Goal: Navigation & Orientation: Find specific page/section

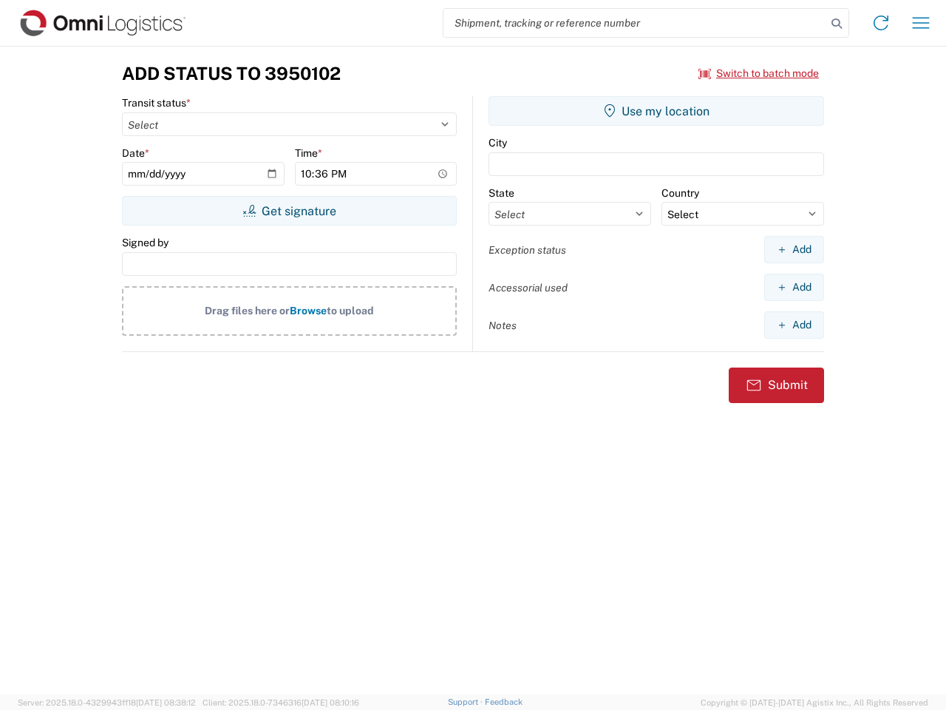
click at [635, 23] on input "search" at bounding box center [635, 23] width 383 height 28
click at [837, 24] on icon at bounding box center [837, 23] width 21 height 21
click at [881, 23] on icon at bounding box center [882, 23] width 24 height 24
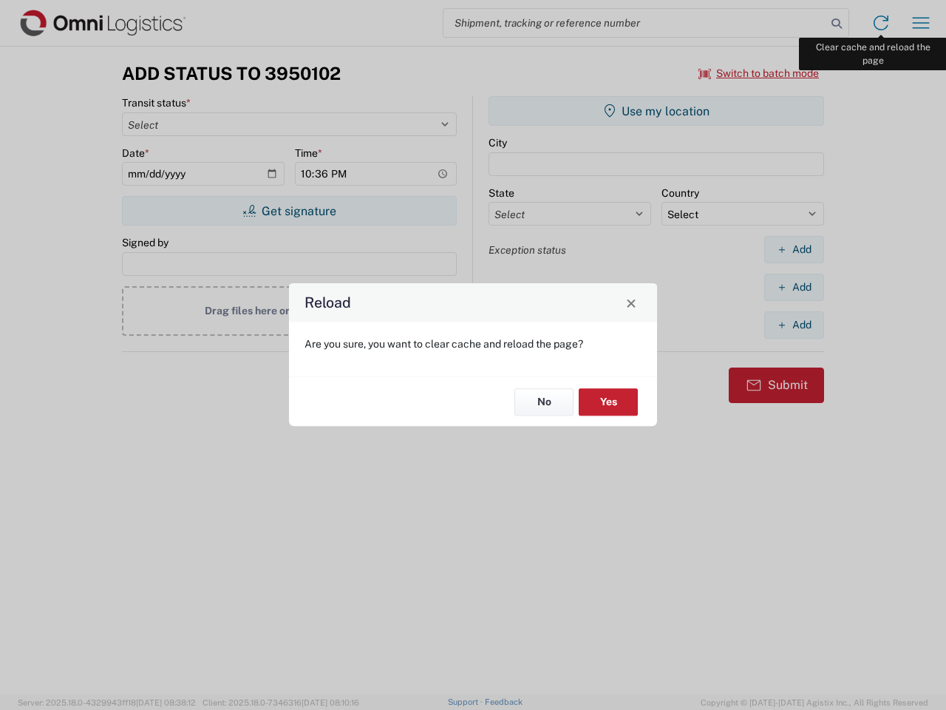
click at [921, 23] on div "Reload Are you sure, you want to clear cache and reload the page? No Yes" at bounding box center [473, 355] width 946 height 710
click at [759, 73] on div "Reload Are you sure, you want to clear cache and reload the page? No Yes" at bounding box center [473, 355] width 946 height 710
click at [289, 211] on div "Reload Are you sure, you want to clear cache and reload the page? No Yes" at bounding box center [473, 355] width 946 height 710
click at [657, 111] on div "Reload Are you sure, you want to clear cache and reload the page? No Yes" at bounding box center [473, 355] width 946 height 710
click at [794, 249] on div "Reload Are you sure, you want to clear cache and reload the page? No Yes" at bounding box center [473, 355] width 946 height 710
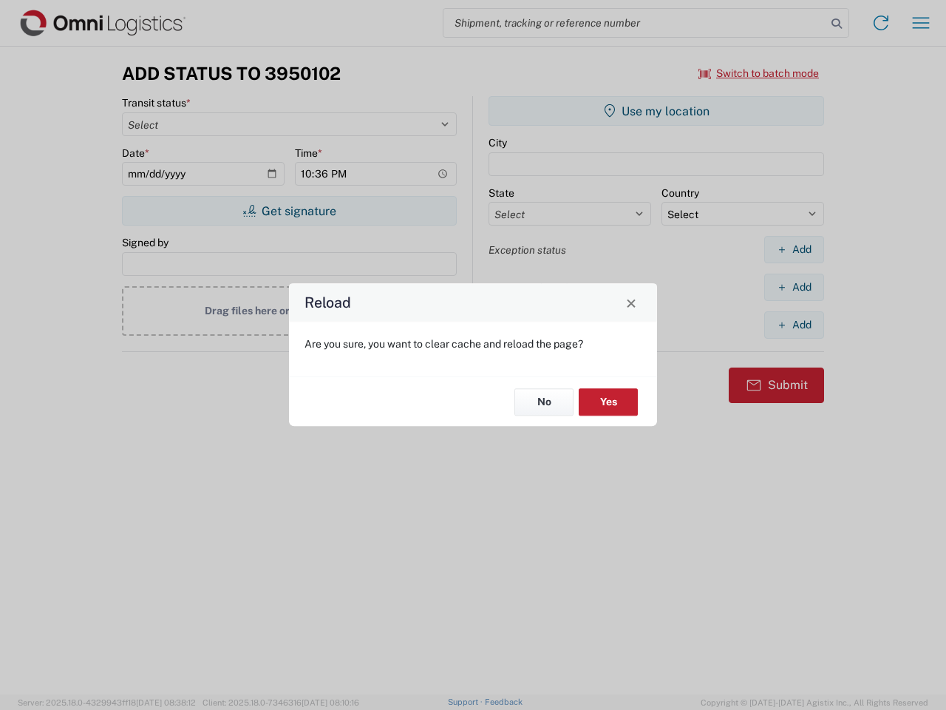
click at [794, 287] on div "Reload Are you sure, you want to clear cache and reload the page? No Yes" at bounding box center [473, 355] width 946 height 710
click at [794, 325] on div "Reload Are you sure, you want to clear cache and reload the page? No Yes" at bounding box center [473, 355] width 946 height 710
